Goal: Task Accomplishment & Management: Manage account settings

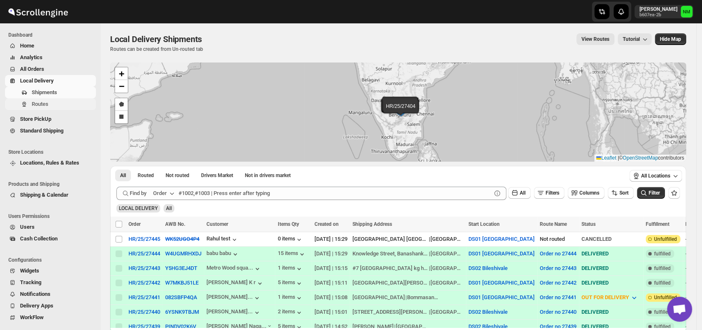
click at [48, 108] on span "Routes" at bounding box center [63, 104] width 63 height 8
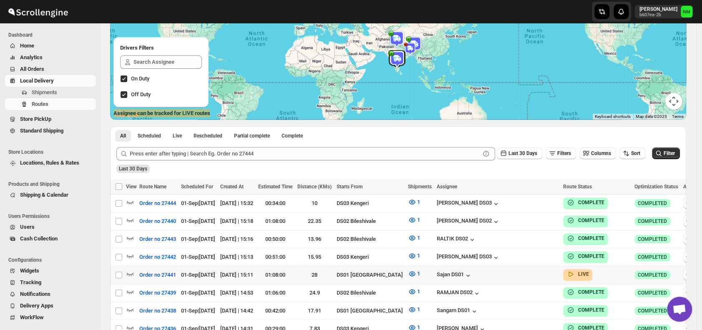
scroll to position [93, 0]
click at [130, 271] on icon "button" at bounding box center [130, 273] width 8 height 8
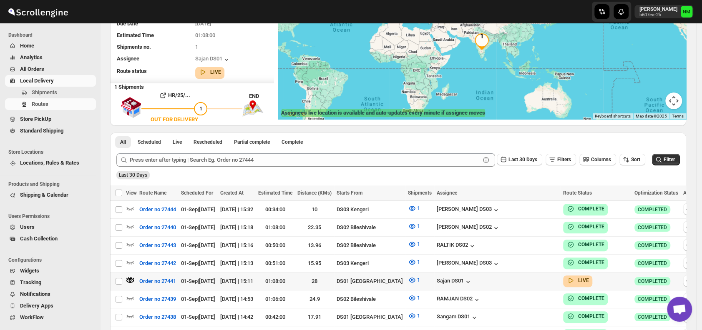
scroll to position [0, 0]
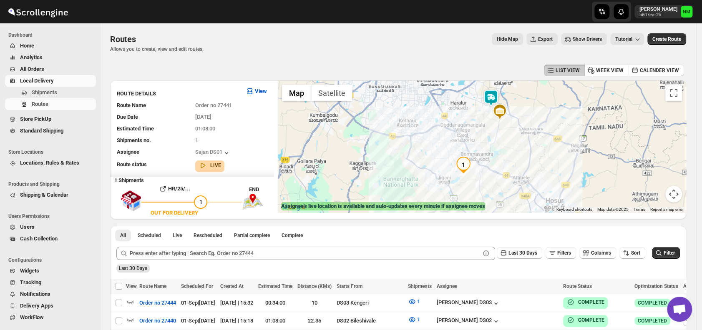
click at [490, 100] on img at bounding box center [491, 98] width 17 height 17
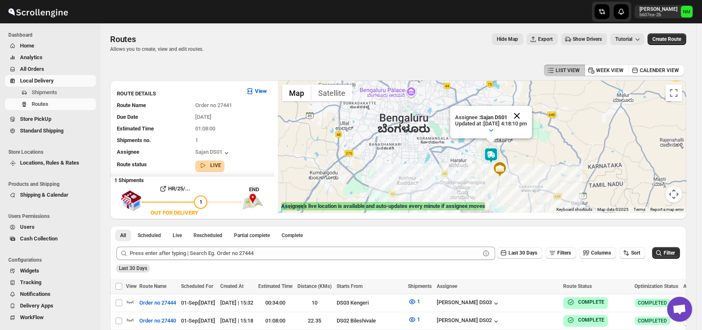
click at [527, 117] on button "Close" at bounding box center [517, 116] width 20 height 20
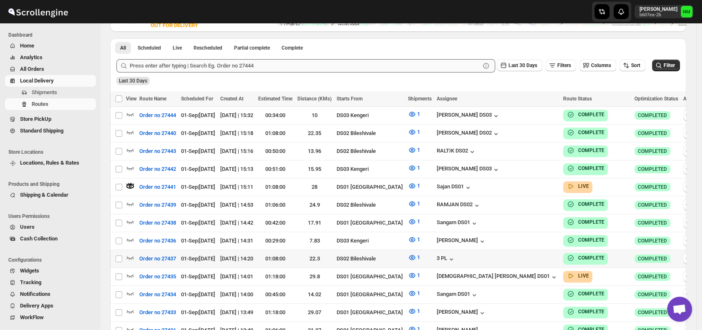
scroll to position [189, 0]
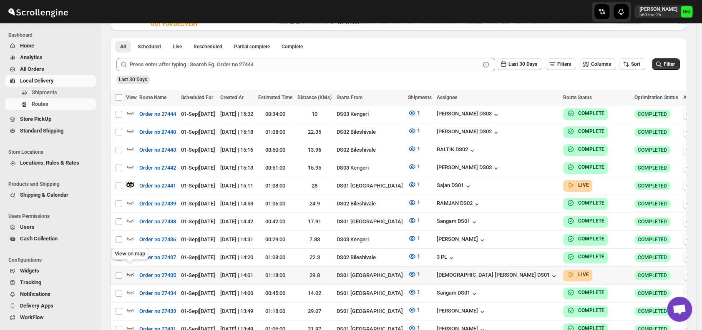
click at [129, 270] on icon "button" at bounding box center [130, 274] width 8 height 8
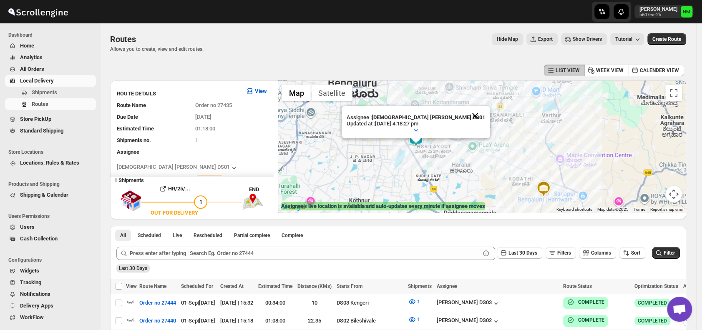
click at [465, 113] on button "Close" at bounding box center [475, 116] width 20 height 20
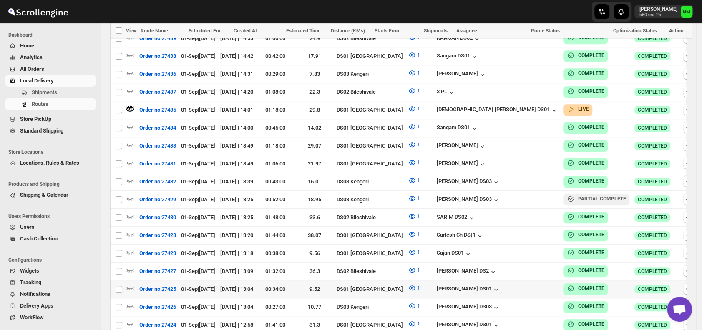
scroll to position [462, 0]
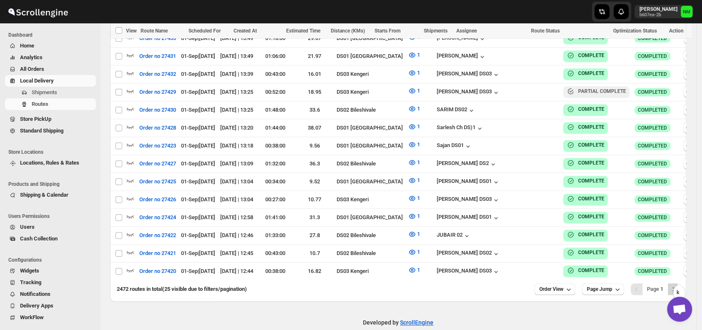
click at [678, 285] on icon "Next" at bounding box center [673, 289] width 8 height 8
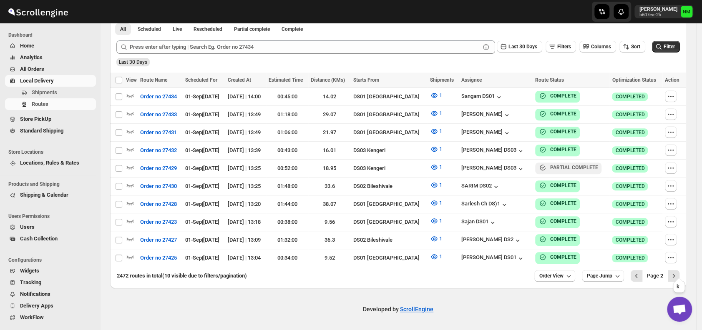
scroll to position [201, 0]
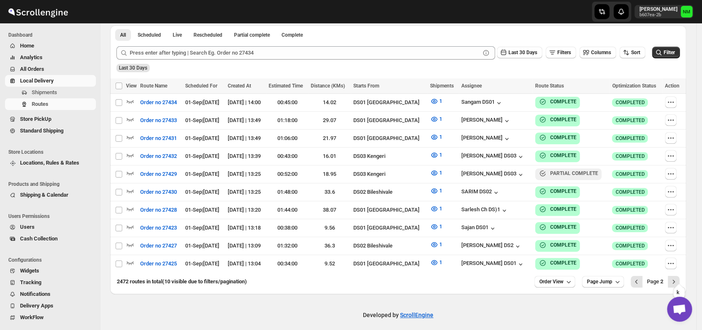
click at [678, 280] on icon "Next" at bounding box center [673, 282] width 8 height 8
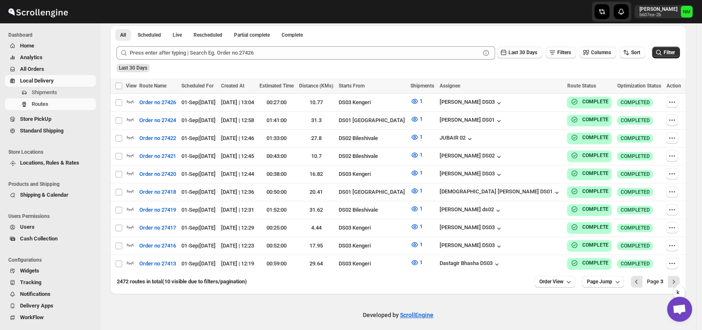
click at [678, 280] on icon "Next" at bounding box center [673, 282] width 8 height 8
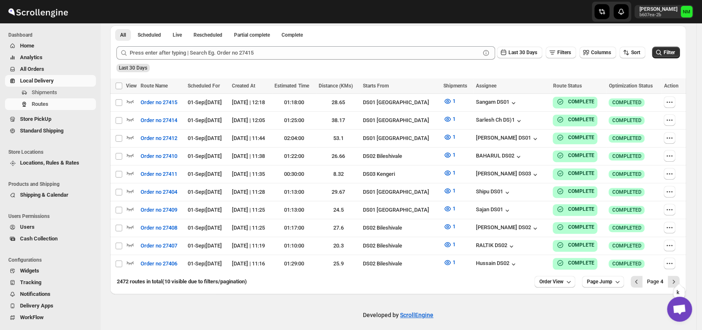
click at [678, 280] on icon "Next" at bounding box center [673, 282] width 8 height 8
